Goal: Task Accomplishment & Management: Use online tool/utility

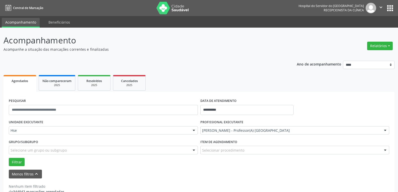
drag, startPoint x: 0, startPoint y: 30, endPoint x: 283, endPoint y: 29, distance: 282.6
click at [283, 29] on div "**********" at bounding box center [199, 115] width 398 height 175
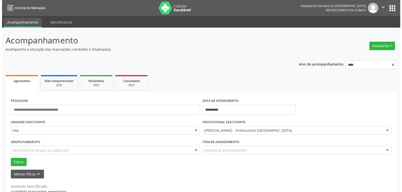
scroll to position [11, 0]
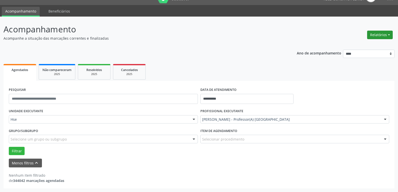
click at [376, 34] on button "Relatórios" at bounding box center [380, 35] width 26 height 9
click at [354, 45] on link "Agendamentos" at bounding box center [366, 45] width 54 height 7
select select "*"
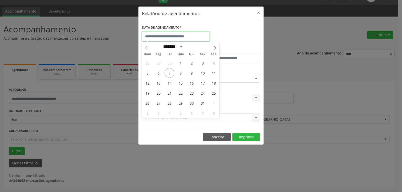
click at [179, 39] on input "text" at bounding box center [176, 37] width 68 height 10
click at [169, 72] on span "7" at bounding box center [169, 73] width 10 height 10
type input "**********"
click at [168, 73] on span "7" at bounding box center [169, 73] width 10 height 10
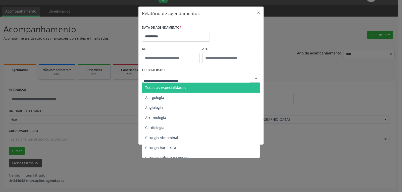
click at [156, 81] on div at bounding box center [201, 78] width 118 height 9
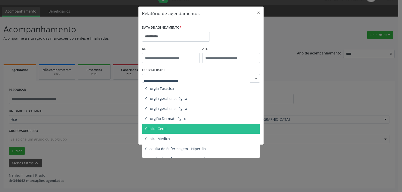
scroll to position [151, 0]
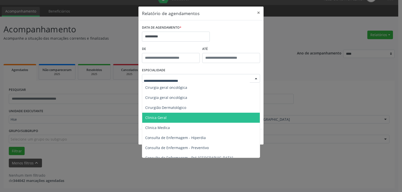
click at [153, 120] on span "Clinica Geral" at bounding box center [155, 117] width 21 height 5
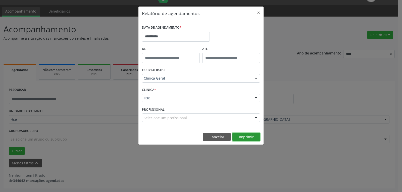
click at [244, 136] on button "Imprimir" at bounding box center [246, 137] width 28 height 9
